Goal: Information Seeking & Learning: Learn about a topic

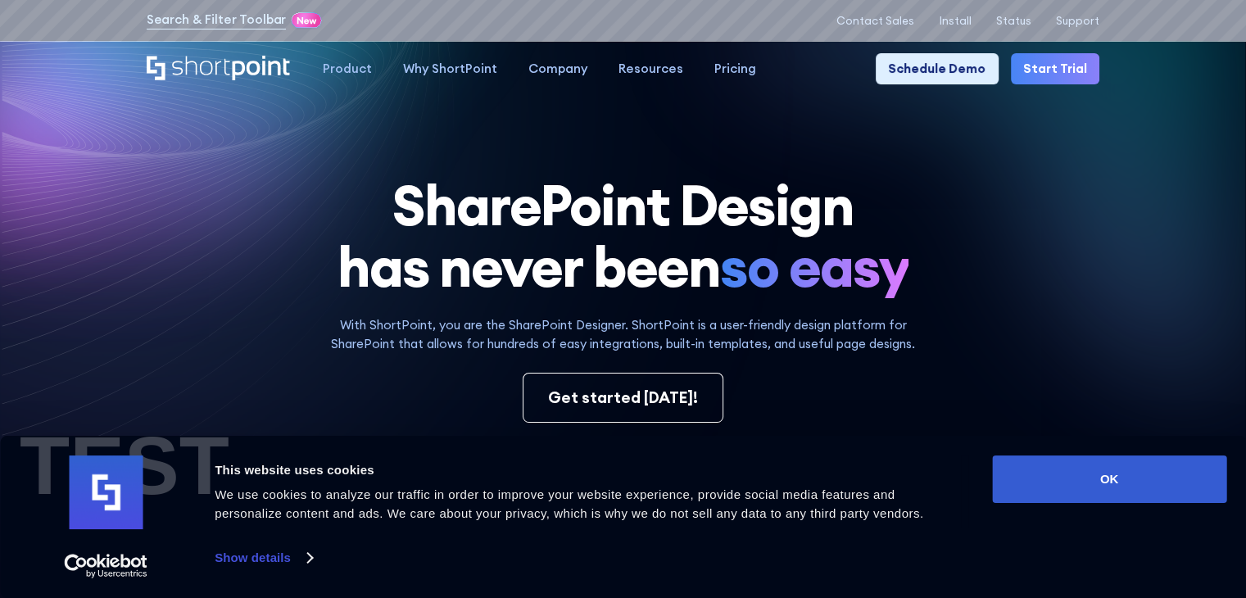
drag, startPoint x: 895, startPoint y: 224, endPoint x: 767, endPoint y: 190, distance: 132.2
click at [767, 190] on h1 "SharePoint Design has never been so easy" at bounding box center [624, 237] width 954 height 124
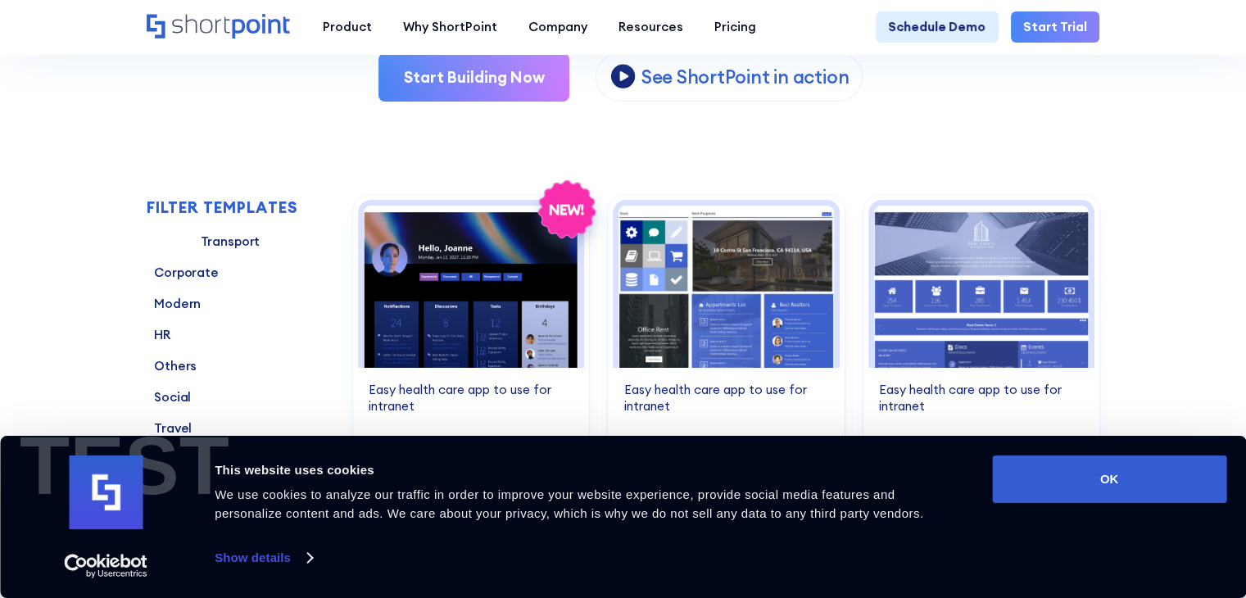
scroll to position [410, 0]
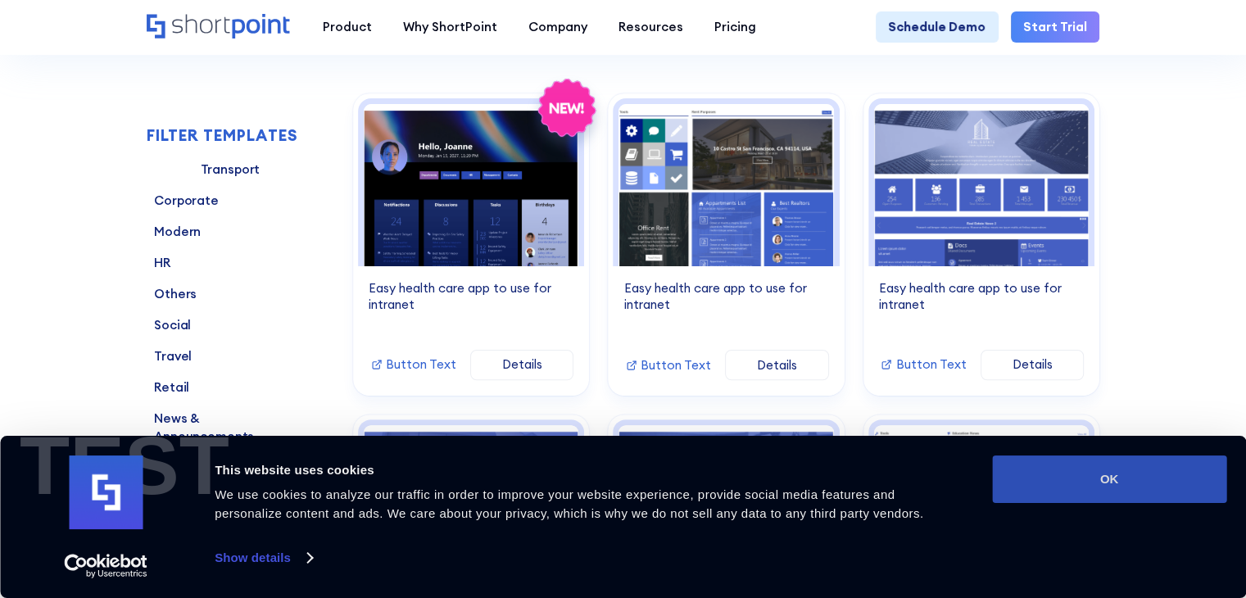
click at [1124, 467] on button "OK" at bounding box center [1109, 480] width 234 height 48
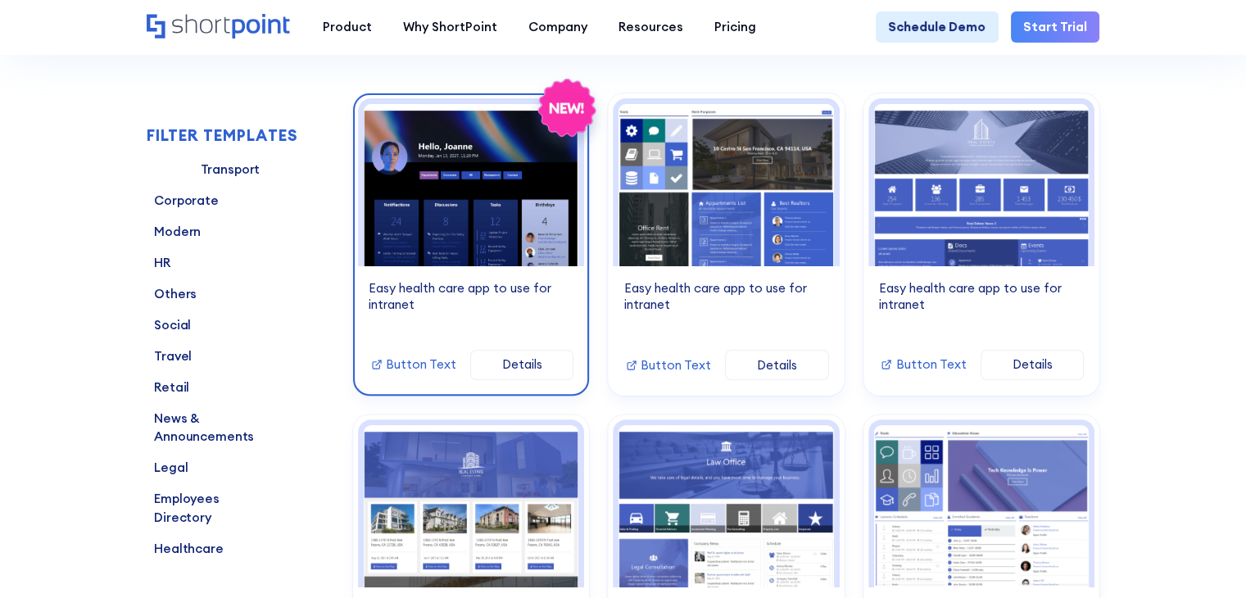
scroll to position [0, 0]
click at [446, 222] on img at bounding box center [472, 185] width 216 height 162
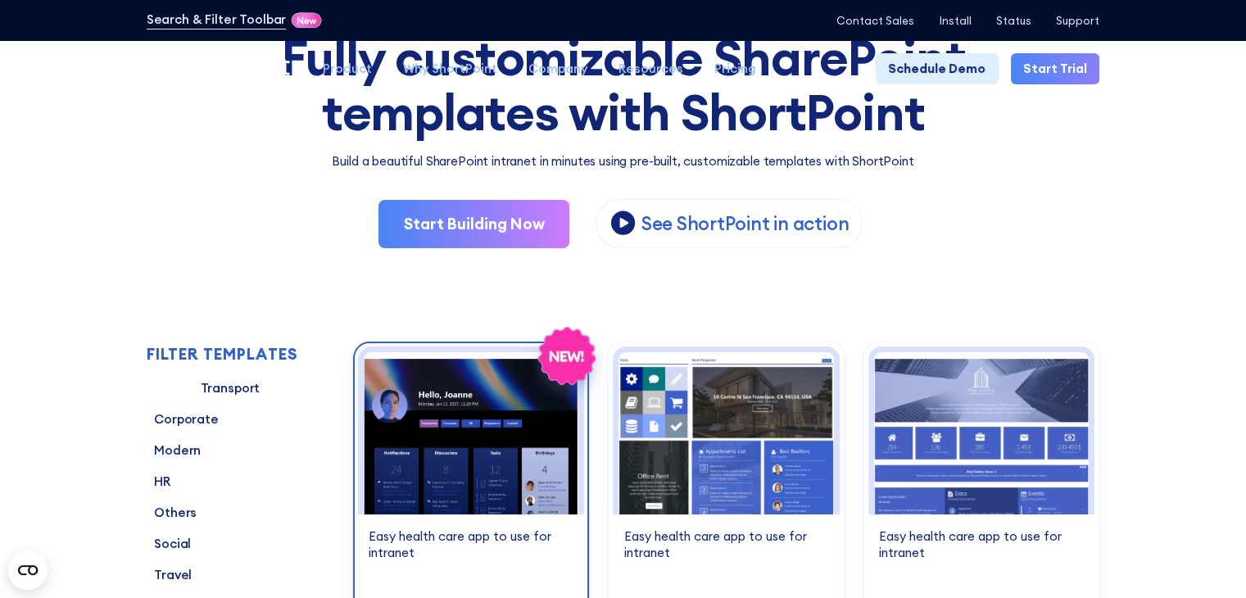
scroll to position [246, 0]
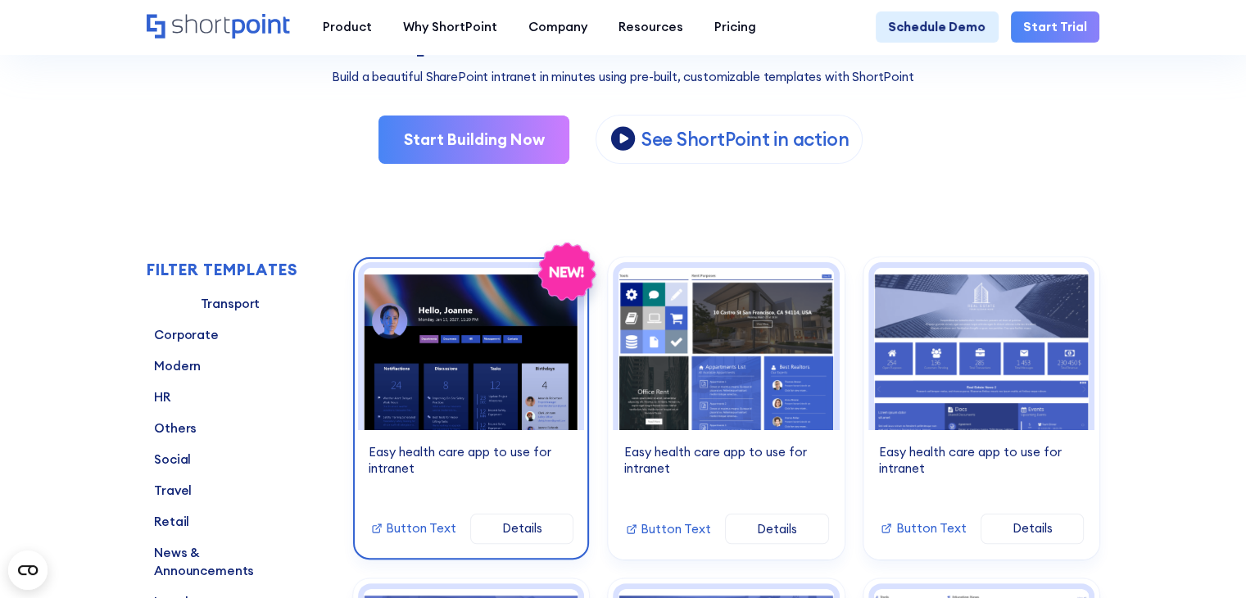
click at [495, 383] on img at bounding box center [472, 349] width 216 height 162
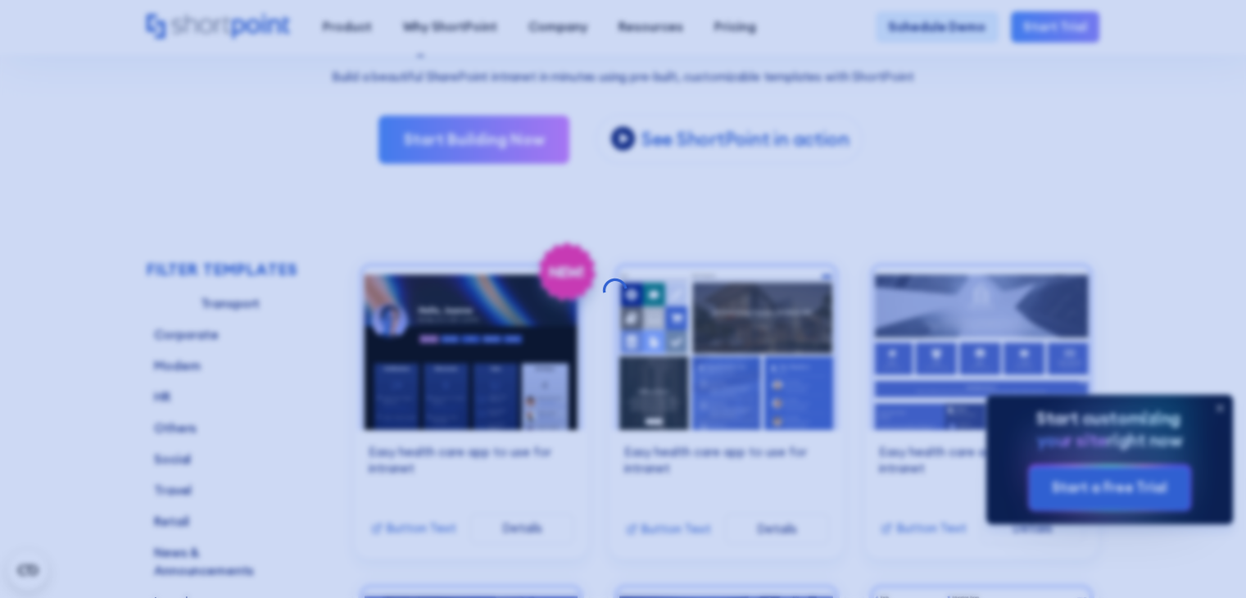
click at [878, 348] on div at bounding box center [623, 299] width 1246 height 598
click at [582, 232] on div at bounding box center [623, 299] width 1246 height 598
drag, startPoint x: 480, startPoint y: 229, endPoint x: 286, endPoint y: 235, distance: 194.3
click at [428, 230] on div at bounding box center [623, 299] width 1246 height 598
drag, startPoint x: 282, startPoint y: 235, endPoint x: 261, endPoint y: 231, distance: 20.9
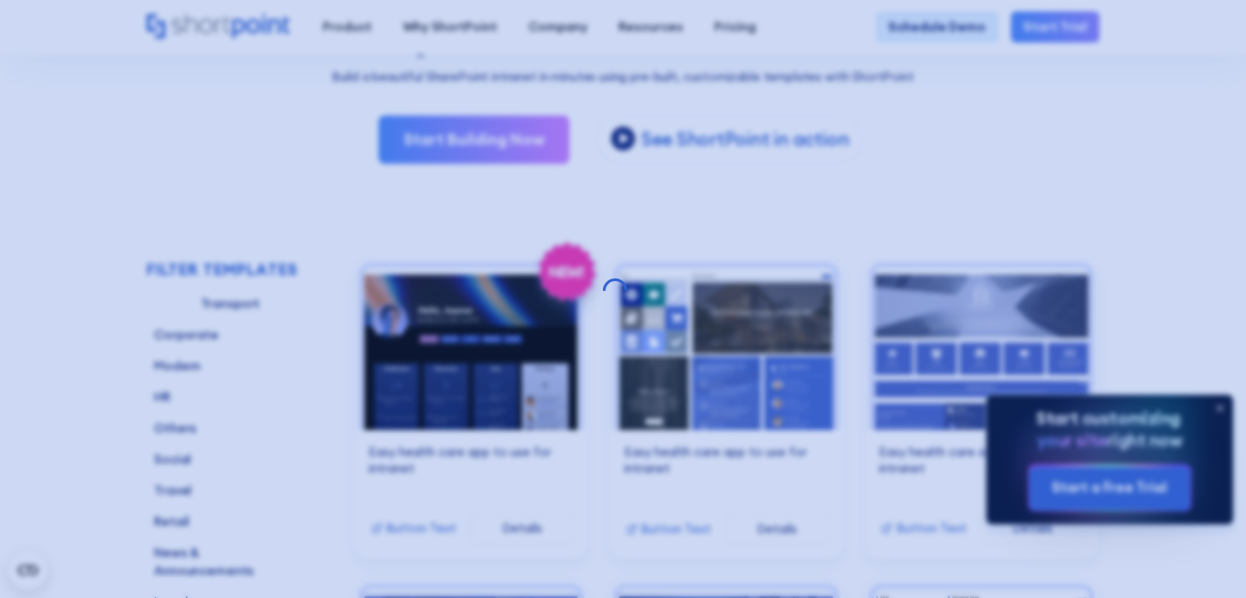
click at [266, 234] on div at bounding box center [623, 299] width 1246 height 598
drag, startPoint x: 239, startPoint y: 176, endPoint x: 345, endPoint y: 156, distance: 107.7
click at [344, 157] on div at bounding box center [623, 299] width 1246 height 598
drag, startPoint x: 239, startPoint y: 47, endPoint x: 273, endPoint y: 53, distance: 34.2
click at [252, 42] on div at bounding box center [623, 299] width 1246 height 598
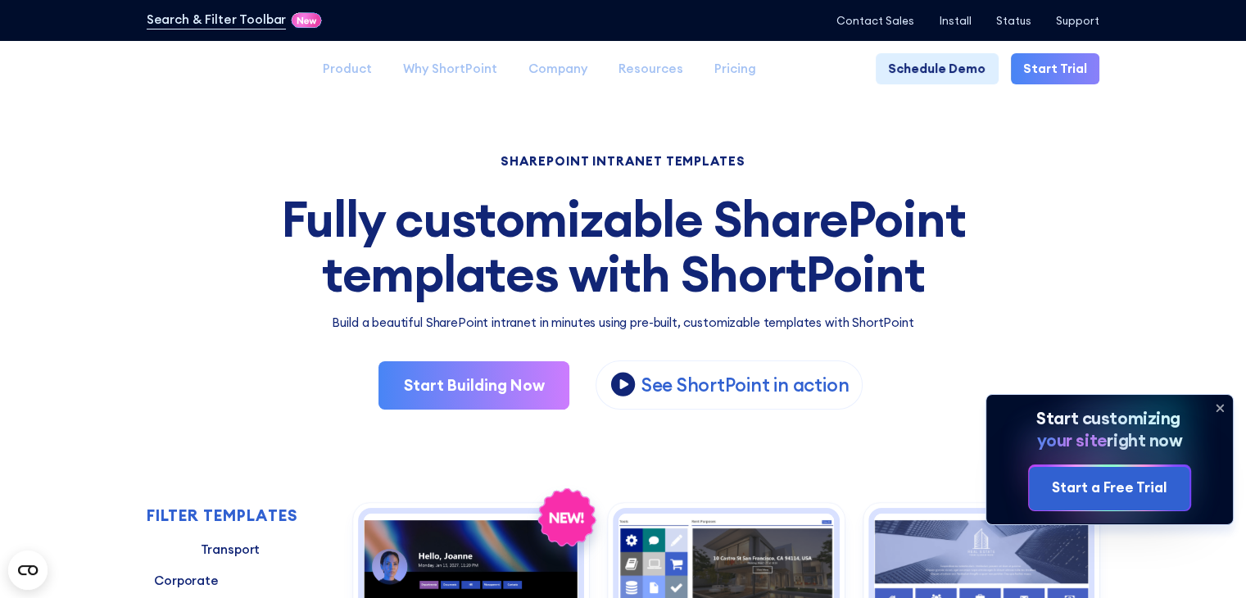
drag, startPoint x: 91, startPoint y: 306, endPoint x: 137, endPoint y: 332, distance: 52.5
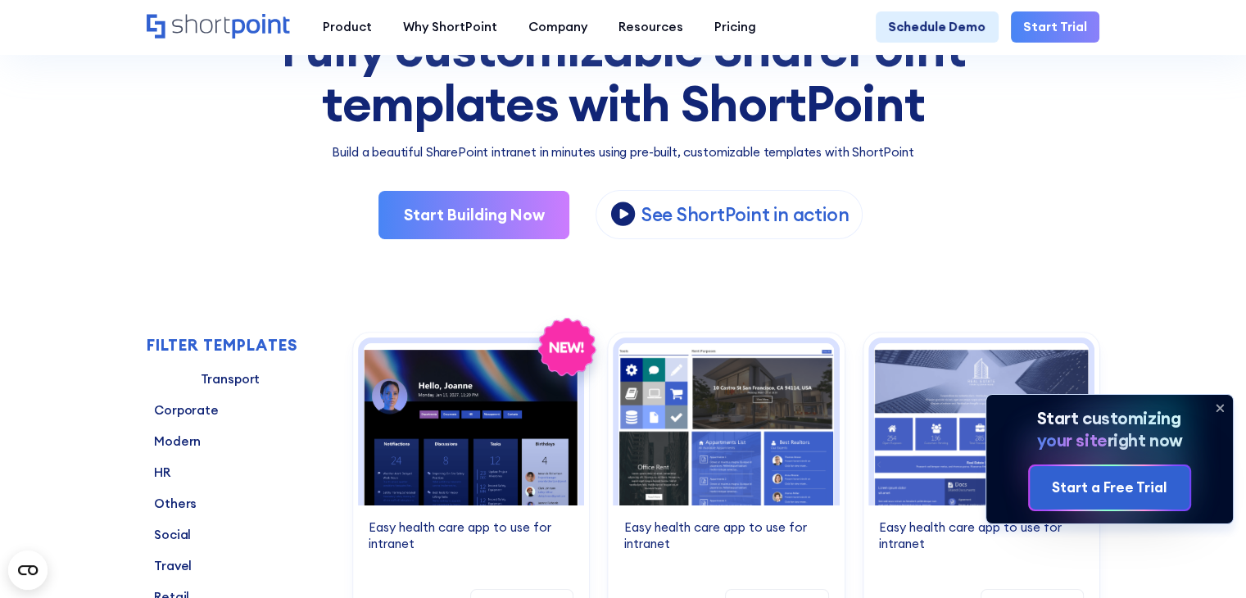
scroll to position [328, 0]
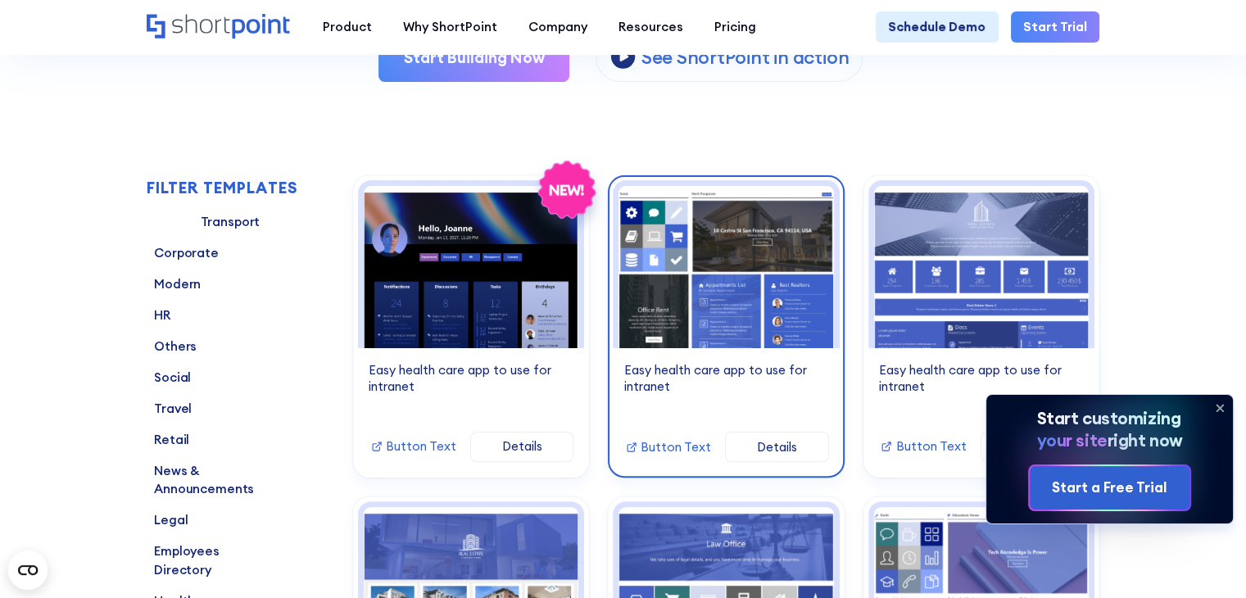
click at [774, 327] on img at bounding box center [727, 267] width 216 height 162
